Goal: Task Accomplishment & Management: Use online tool/utility

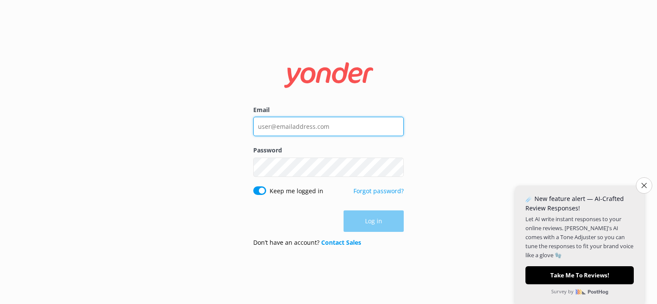
click at [364, 126] on input "Email" at bounding box center [328, 126] width 150 height 19
type input "[EMAIL_ADDRESS][DOMAIN_NAME]"
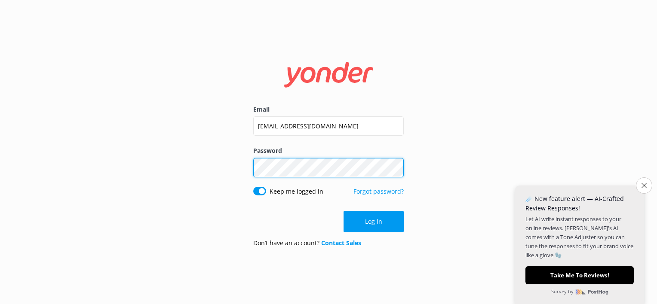
click button "Log in" at bounding box center [373, 221] width 60 height 21
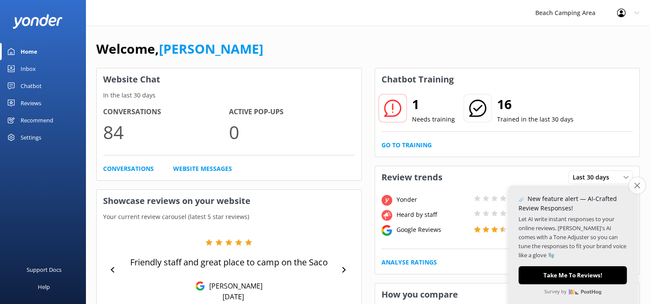
click at [636, 187] on icon "Close survey" at bounding box center [637, 186] width 6 height 6
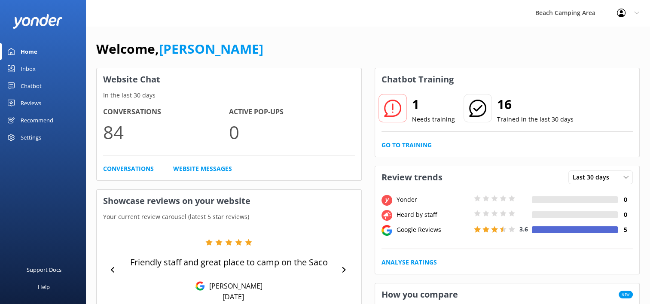
click at [10, 84] on icon at bounding box center [11, 86] width 7 height 7
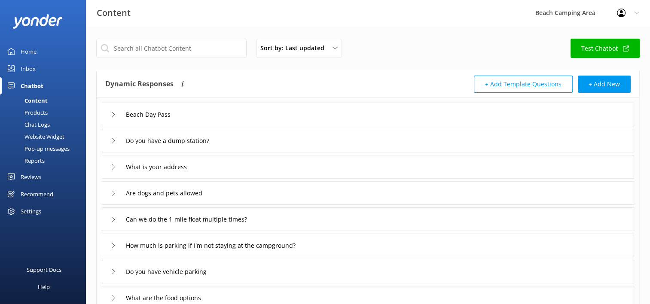
click at [33, 122] on div "Chat Logs" at bounding box center [27, 125] width 45 height 12
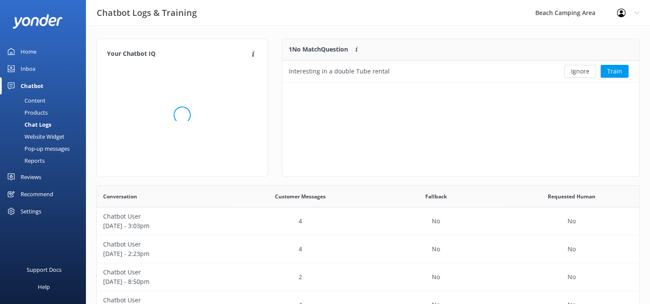
scroll to position [7, 7]
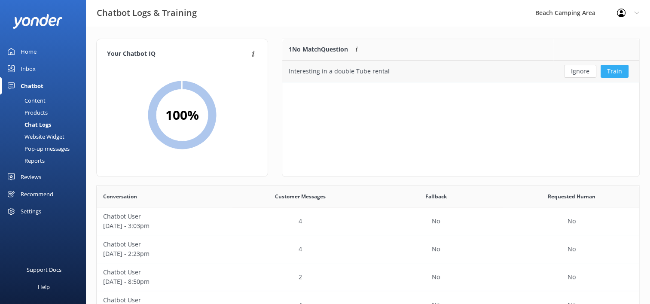
click at [610, 73] on button "Train" at bounding box center [615, 71] width 28 height 13
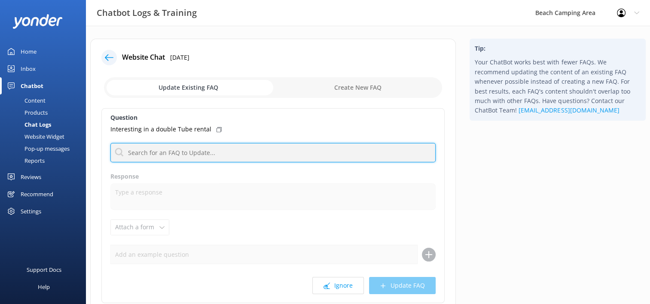
click at [215, 151] on input "text" at bounding box center [272, 152] width 325 height 19
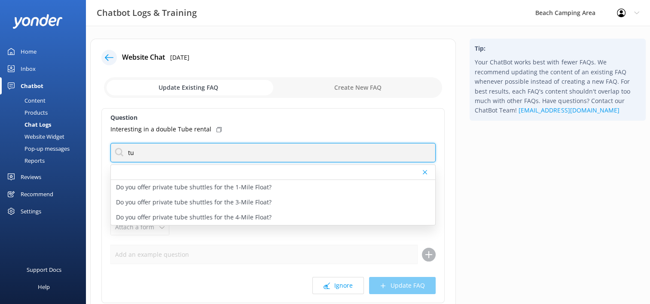
type input "t"
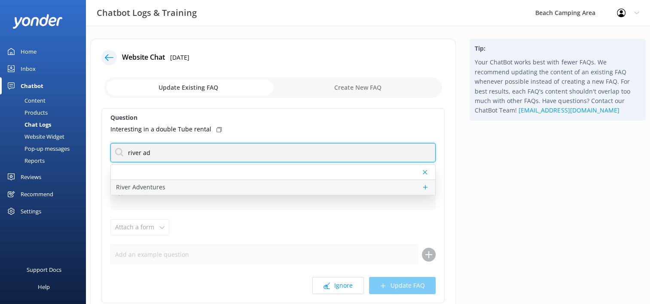
type input "river ad"
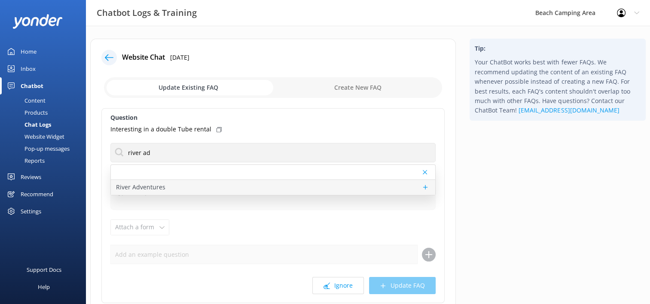
click at [160, 186] on p "River Adventures" at bounding box center [140, 187] width 49 height 9
type textarea "Whether you prefer to tube, kayak, or canoe, you can launch your Saco River adv…"
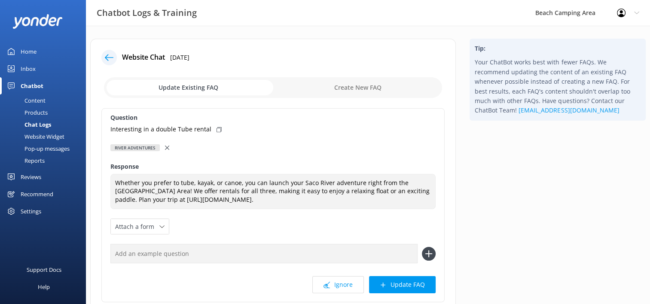
click at [114, 58] on div at bounding box center [108, 57] width 15 height 15
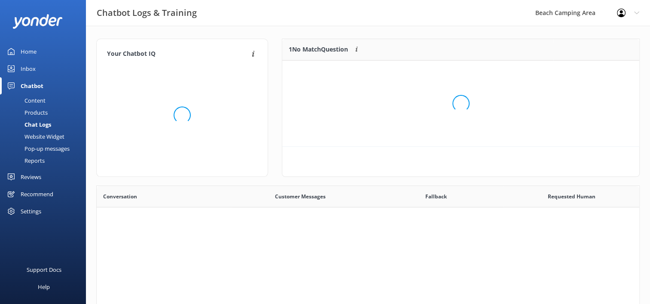
scroll to position [7, 7]
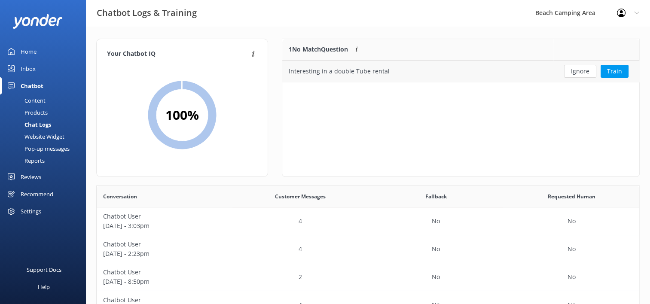
click at [554, 76] on div "Ignore Train" at bounding box center [597, 71] width 86 height 21
click at [607, 69] on button "Train" at bounding box center [615, 71] width 28 height 13
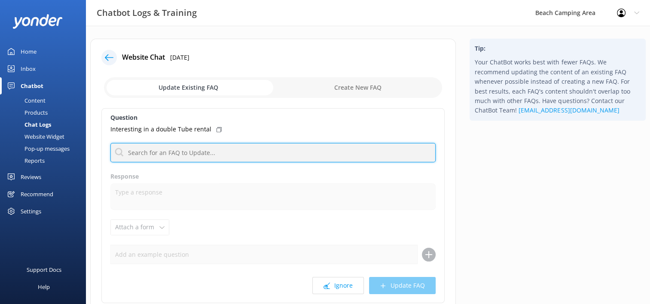
click at [215, 149] on input "text" at bounding box center [272, 152] width 325 height 19
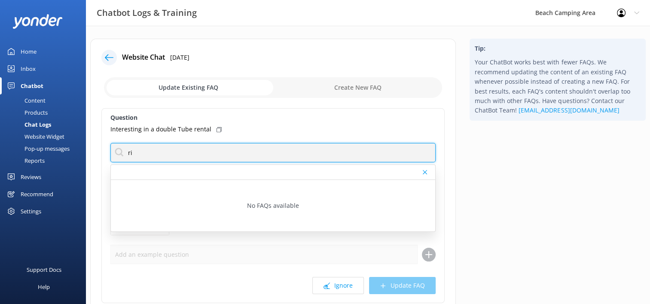
type input "r"
type input "t"
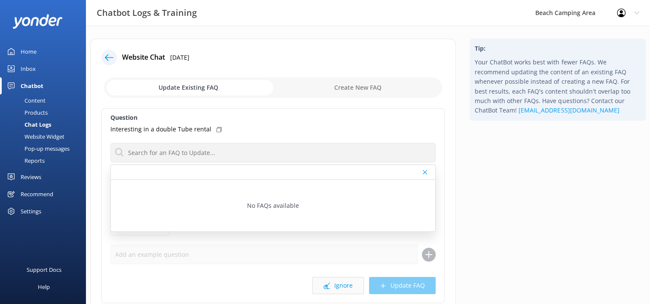
click at [330, 284] on icon at bounding box center [327, 286] width 6 height 6
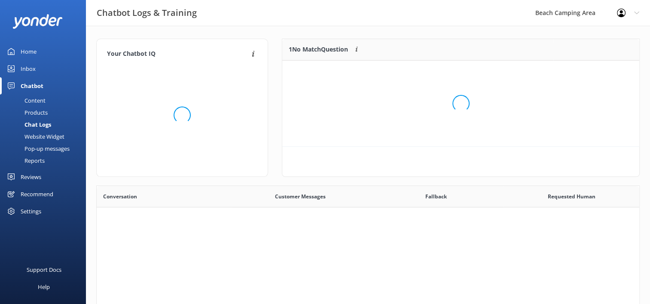
scroll to position [294, 536]
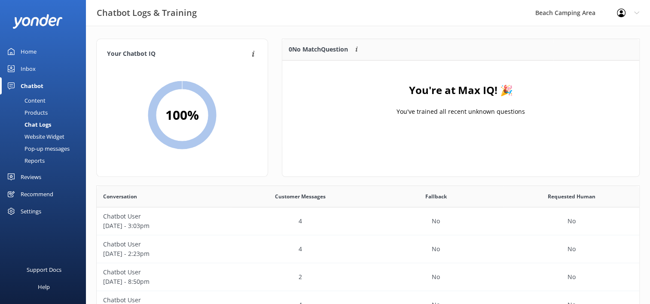
click at [27, 52] on div "Home" at bounding box center [29, 51] width 16 height 17
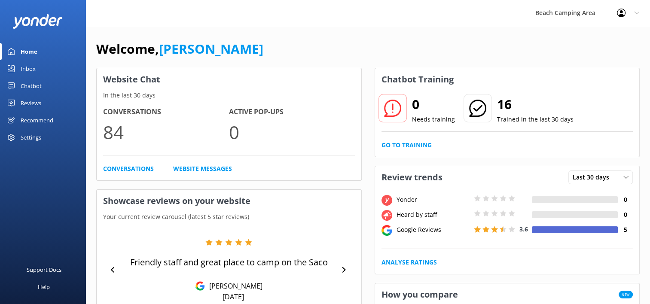
scroll to position [43, 0]
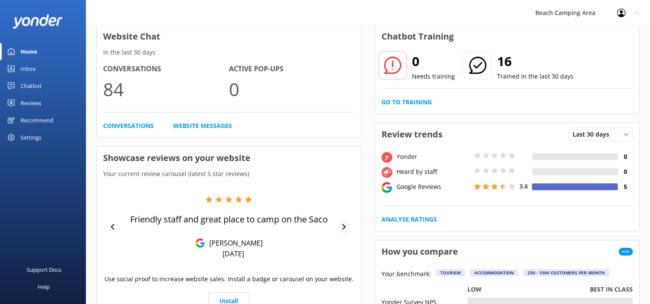
click at [342, 229] on icon at bounding box center [344, 227] width 6 height 6
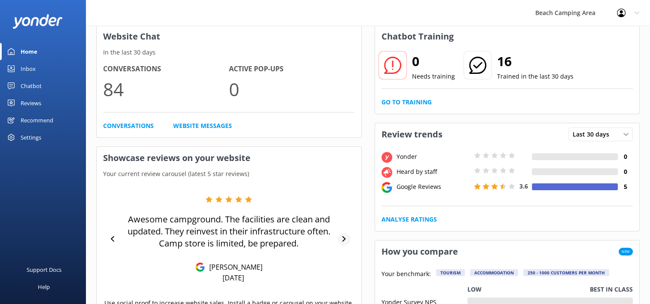
click at [342, 229] on div "Awesome campground. The facilities are clean and updated. They reinvest in thei…" at bounding box center [229, 239] width 252 height 87
click at [342, 239] on icon at bounding box center [344, 239] width 6 height 6
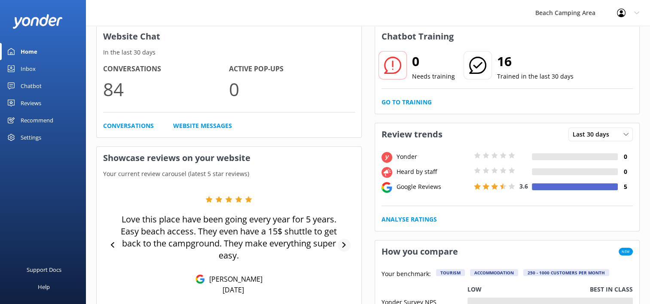
click at [344, 244] on icon at bounding box center [344, 245] width 3 height 6
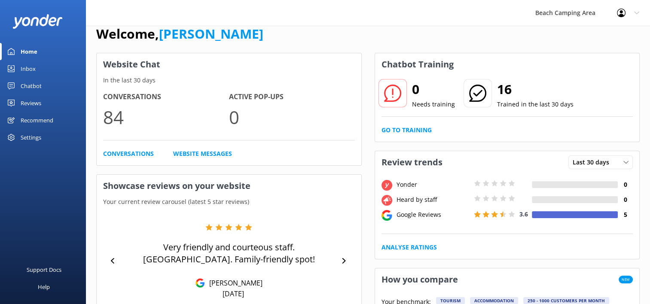
scroll to position [0, 0]
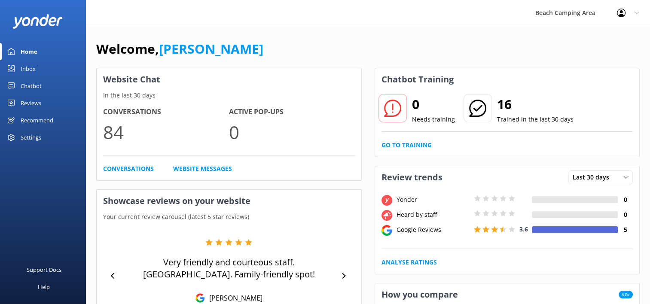
click at [29, 52] on div "Home" at bounding box center [29, 51] width 17 height 17
